Goal: Check status: Check status

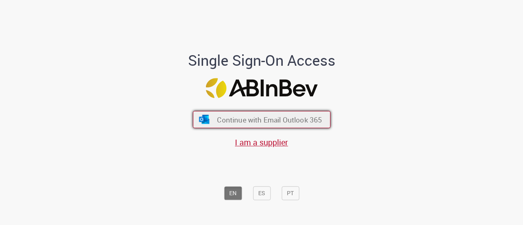
click at [310, 118] on span "Continue with Email Outlook 365" at bounding box center [269, 119] width 105 height 9
